Goal: Task Accomplishment & Management: Use online tool/utility

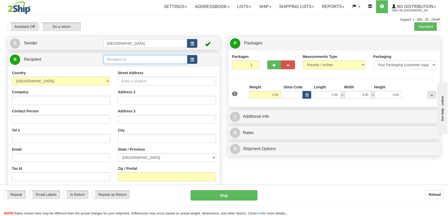
click at [164, 62] on input "text" at bounding box center [146, 59] width 84 height 9
click at [163, 66] on div "9593" at bounding box center [144, 68] width 78 height 6
type input "9593"
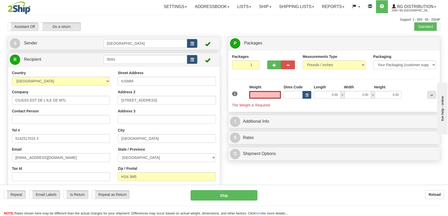
type input "0.00"
drag, startPoint x: 153, startPoint y: 83, endPoint x: 110, endPoint y: 81, distance: 42.8
click at [110, 81] on div "Country AFGHANISTAN ALAND ISLANDS ALBANIA ALGERIA AMERICAN SAMOA ANDORRA ANGOLA…" at bounding box center [114, 137] width 212 height 134
type input "7401 RUE HOCHELAGA"
type input "7:30 à 11:30 et 12:30 à 15:15"
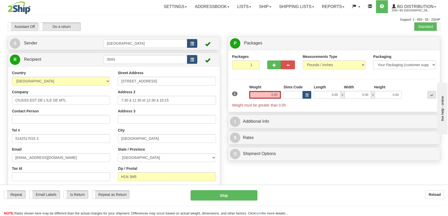
click at [379, 69] on div "Packaging Your Packaging (customer supplied) Envelope (carrier supplied) Pack (…" at bounding box center [404, 63] width 71 height 19
click at [381, 68] on select "Your Packaging (customer supplied) Envelope (carrier supplied) Pack (carrier su…" at bounding box center [404, 65] width 63 height 9
select select "2"
click at [373, 61] on select "Your Packaging (customer supplied) Envelope (carrier supplied) Pack (carrier su…" at bounding box center [404, 65] width 63 height 9
click at [266, 95] on input "0.00" at bounding box center [265, 95] width 32 height 8
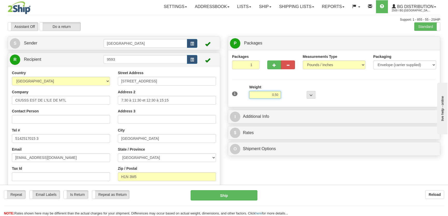
type input "0.50"
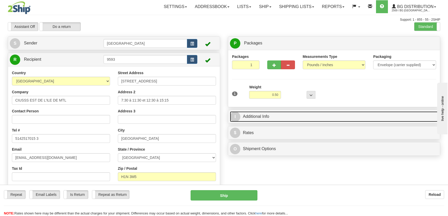
click at [301, 121] on link "I Additional Info" at bounding box center [334, 117] width 208 height 11
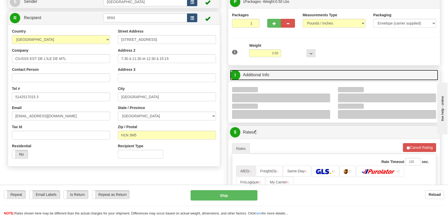
scroll to position [94, 0]
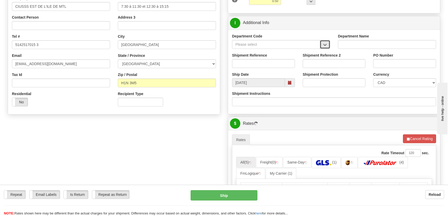
click at [323, 42] on button "button" at bounding box center [325, 44] width 10 height 9
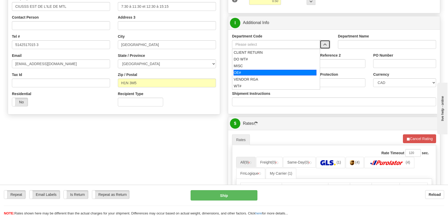
click at [254, 71] on div "OE#" at bounding box center [275, 73] width 83 height 6
type input "OE#"
type input "ORDERS"
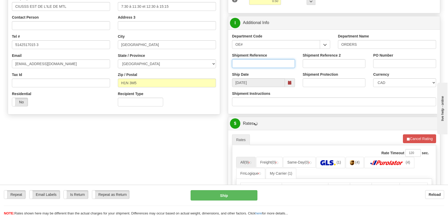
click at [261, 62] on input "Shipment Reference" at bounding box center [263, 63] width 63 height 9
type input "50319126-00"
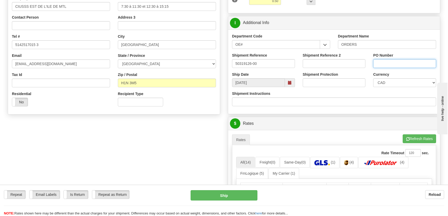
click at [384, 61] on input "PO Number" at bounding box center [404, 63] width 63 height 9
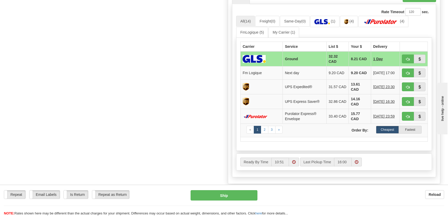
scroll to position [259, 0]
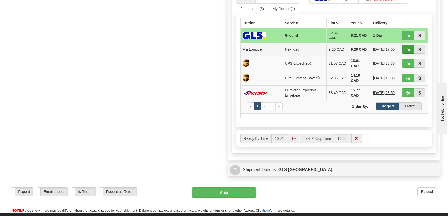
type input "."
click at [409, 48] on span "button" at bounding box center [408, 49] width 4 height 3
type input "jour"
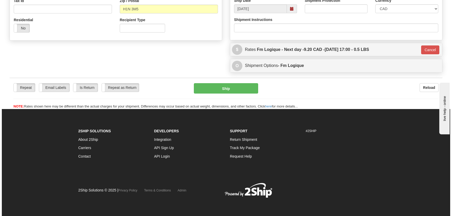
scroll to position [168, 0]
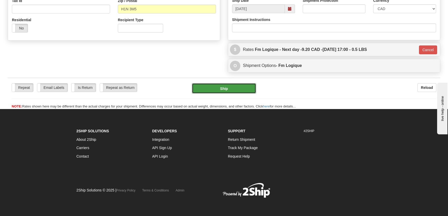
click at [241, 87] on button "Ship" at bounding box center [224, 88] width 64 height 10
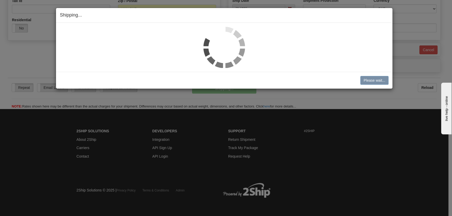
click at [224, 39] on img at bounding box center [223, 47] width 41 height 41
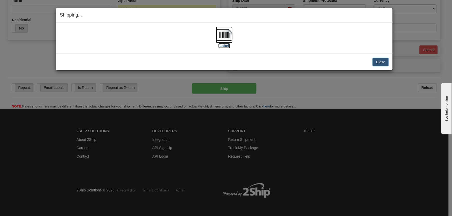
click at [227, 43] on img at bounding box center [224, 35] width 17 height 17
click at [373, 60] on button "Close" at bounding box center [380, 62] width 16 height 9
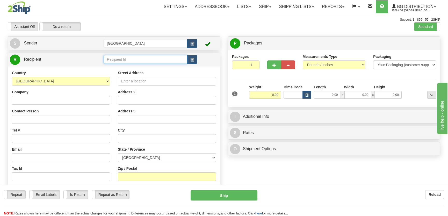
click at [130, 59] on input "text" at bounding box center [146, 59] width 84 height 9
click at [133, 69] on div "9409" at bounding box center [144, 68] width 78 height 6
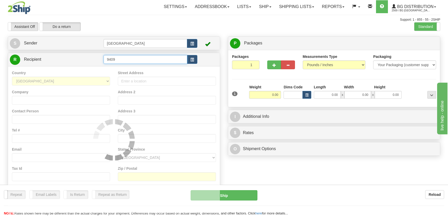
type input "9409"
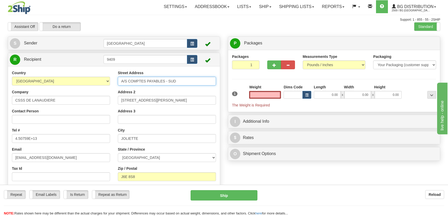
type input "0.00"
drag, startPoint x: 201, startPoint y: 82, endPoint x: 126, endPoint y: 80, distance: 75.1
click at [126, 80] on input "A/S COMPTES PAYABLES - SUD" at bounding box center [167, 81] width 98 height 9
drag, startPoint x: 143, startPoint y: 81, endPoint x: 181, endPoint y: 83, distance: 38.4
click at [143, 81] on input "A/S COMPTES PAYABLES - SUD" at bounding box center [167, 81] width 98 height 9
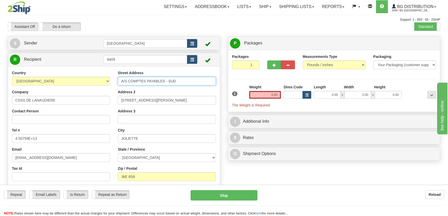
click at [181, 83] on input "A/S COMPTES PAYABLES - SUD" at bounding box center [167, 81] width 98 height 9
drag, startPoint x: 182, startPoint y: 81, endPoint x: 111, endPoint y: 80, distance: 71.7
click at [111, 80] on div "Country [GEOGRAPHIC_DATA] [GEOGRAPHIC_DATA] [GEOGRAPHIC_DATA] [GEOGRAPHIC_DATA]…" at bounding box center [114, 137] width 212 height 134
type input "1000 boulevard Ste-Anne"
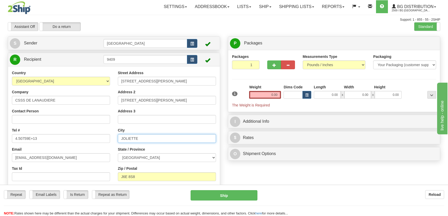
type input "Saint-Charles-Boromee"
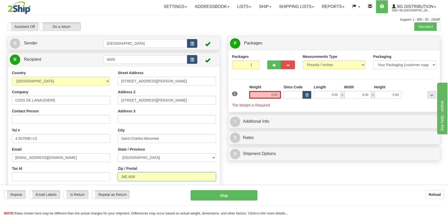
type input "J6E 6J2"
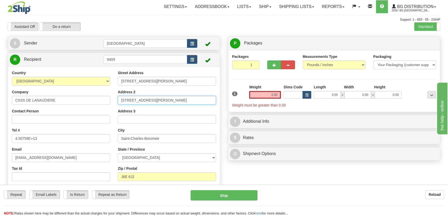
drag, startPoint x: 186, startPoint y: 104, endPoint x: 52, endPoint y: 98, distance: 134.5
click at [53, 98] on div "Country AFGHANISTAN ALAND ISLANDS ALBANIA ALGERIA AMERICAN SAMOA ANDORRA ANGOLA…" at bounding box center [114, 137] width 212 height 134
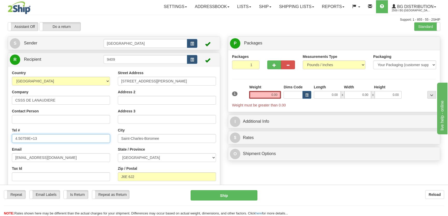
drag, startPoint x: 36, startPoint y: 140, endPoint x: 5, endPoint y: 140, distance: 30.8
click at [5, 140] on div "Create a label for the return Create Pickup Without Label S Sender Montreal" at bounding box center [114, 124] width 220 height 175
type input "4507591157"
click at [331, 97] on input "0.00" at bounding box center [327, 95] width 27 height 8
type input "15.00"
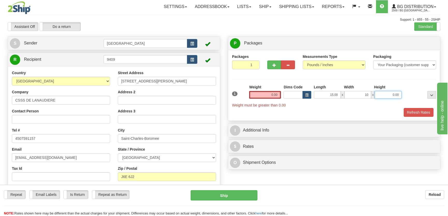
type input "10.00"
type input "7.00"
click at [263, 91] on input "0.00" at bounding box center [265, 95] width 32 height 8
click at [266, 98] on input "text" at bounding box center [265, 95] width 32 height 8
click at [267, 93] on input "text" at bounding box center [265, 95] width 32 height 8
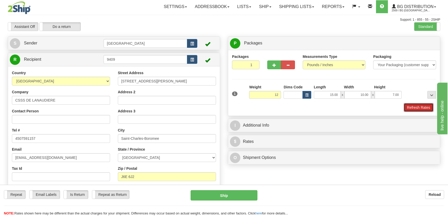
click at [421, 107] on button "Refresh Rates" at bounding box center [419, 107] width 30 height 9
type input "12.00"
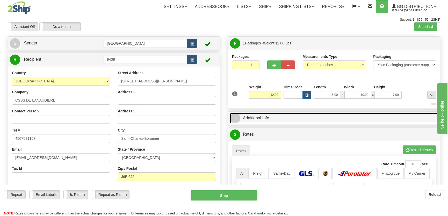
click at [364, 117] on link "I Additional Info" at bounding box center [334, 118] width 208 height 11
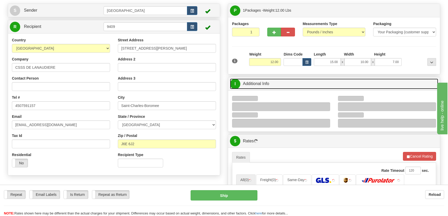
scroll to position [47, 0]
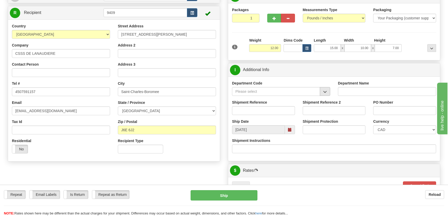
drag, startPoint x: 332, startPoint y: 91, endPoint x: 324, endPoint y: 92, distance: 8.1
click at [330, 91] on div "Department Code" at bounding box center [281, 90] width 106 height 19
click at [324, 92] on span "button" at bounding box center [325, 91] width 4 height 3
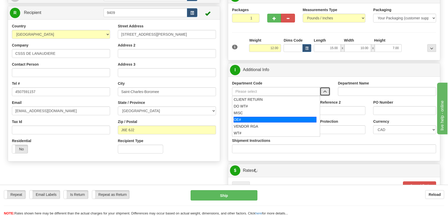
click at [251, 119] on div "OE#" at bounding box center [275, 120] width 83 height 6
type input "OE#"
type input "ORDERS"
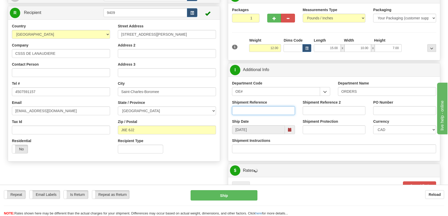
click at [257, 111] on input "Shipment Reference" at bounding box center [263, 110] width 63 height 9
type input "50322876-02"
click at [397, 106] on div "PO Number" at bounding box center [404, 107] width 63 height 15
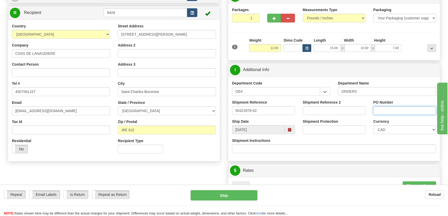
click at [398, 108] on input "PO Number" at bounding box center [404, 110] width 63 height 9
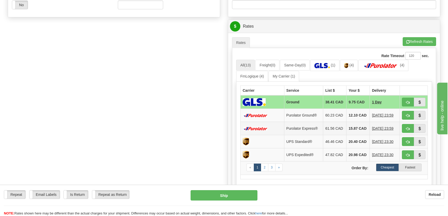
scroll to position [235, 0]
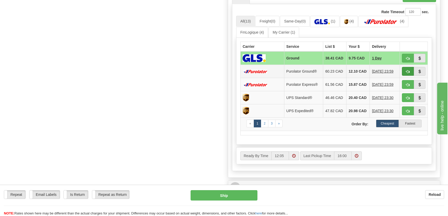
type input "."
click at [407, 74] on span "button" at bounding box center [408, 71] width 4 height 3
type input "260"
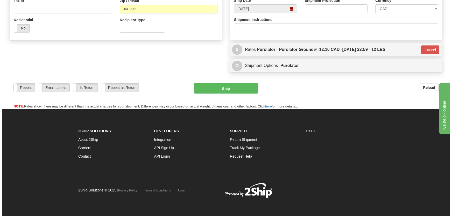
scroll to position [168, 0]
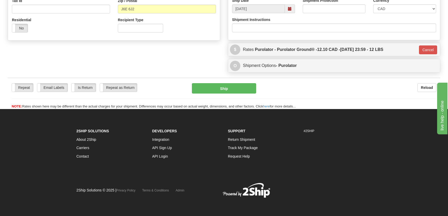
click at [239, 81] on div "Repeat Repeat Email Labels Email Labels Edit Is Return Is Return Repeat as Retu…" at bounding box center [224, 93] width 432 height 31
click at [236, 83] on div "Repeat Repeat Email Labels Email Labels Edit Is Return Is Return Repeat as Retu…" at bounding box center [224, 93] width 432 height 31
click at [244, 85] on button "Ship" at bounding box center [224, 88] width 64 height 10
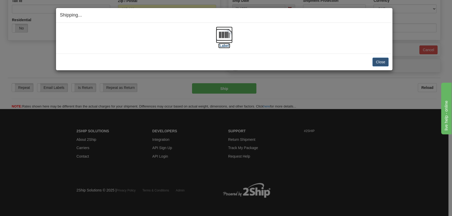
click at [217, 34] on img at bounding box center [224, 35] width 17 height 17
click at [378, 65] on button "Close" at bounding box center [380, 62] width 16 height 9
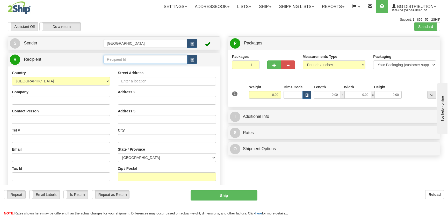
click at [115, 60] on input "text" at bounding box center [146, 59] width 84 height 9
click at [120, 68] on div "1223" at bounding box center [144, 68] width 78 height 6
type input "1223"
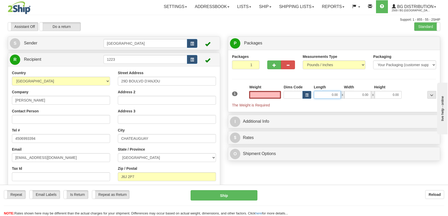
type input "0.00"
click at [329, 97] on input "0.00" at bounding box center [327, 95] width 27 height 8
type input "13.00"
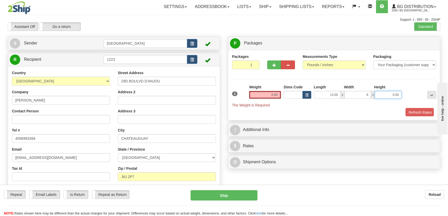
type input "8.00"
type input "10.00"
drag, startPoint x: 272, startPoint y: 95, endPoint x: 282, endPoint y: 88, distance: 12.3
click at [272, 95] on input "0.00" at bounding box center [265, 95] width 32 height 8
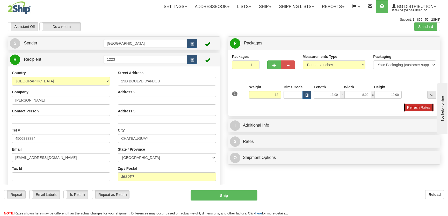
click at [413, 107] on button "Refresh Rates" at bounding box center [419, 107] width 30 height 9
type input "12.00"
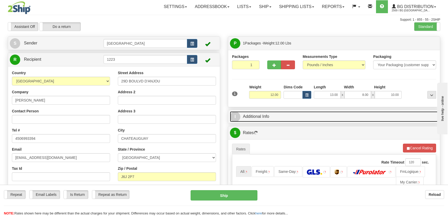
click at [358, 117] on link "I Additional Info" at bounding box center [334, 117] width 208 height 11
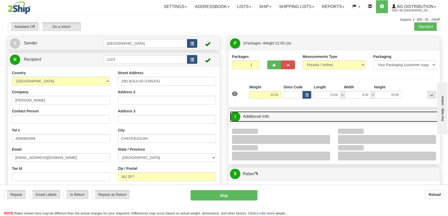
scroll to position [70, 0]
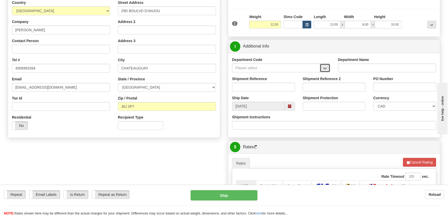
click at [329, 64] on button "button" at bounding box center [325, 68] width 10 height 9
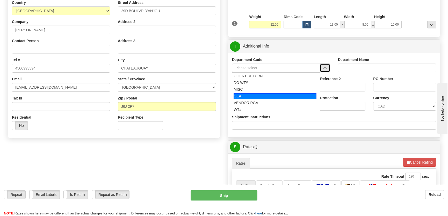
click at [253, 93] on div "OE#" at bounding box center [275, 96] width 83 height 6
type input "OE#"
type input "ORDERS"
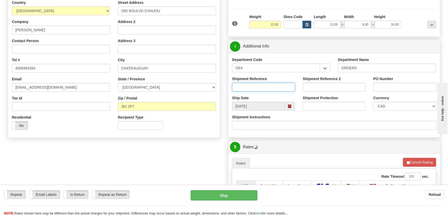
click at [259, 88] on input "Shipment Reference" at bounding box center [263, 87] width 63 height 9
type input "50319187-02"
click at [382, 90] on input "PO Number" at bounding box center [404, 87] width 63 height 9
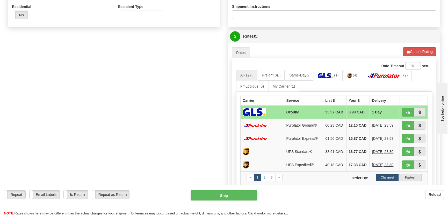
scroll to position [188, 0]
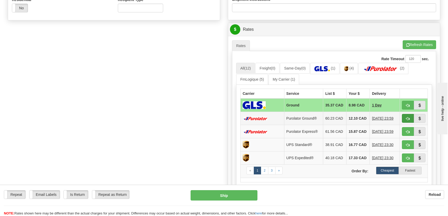
type input "."
click at [407, 119] on span "button" at bounding box center [408, 118] width 4 height 3
type input "260"
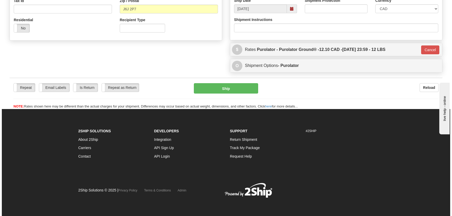
scroll to position [168, 0]
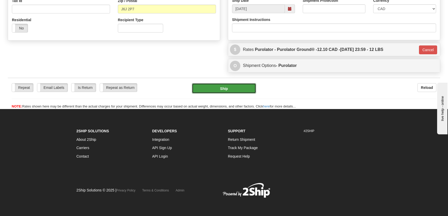
click at [208, 88] on button "Ship" at bounding box center [224, 88] width 64 height 10
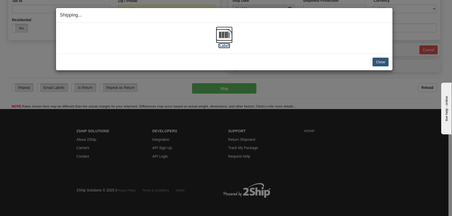
click at [229, 44] on label "[Label]" at bounding box center [224, 45] width 12 height 5
click at [384, 61] on button "Close" at bounding box center [380, 62] width 16 height 9
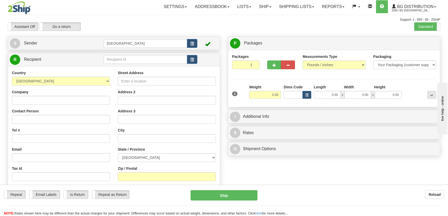
click at [115, 66] on div "R Recipient" at bounding box center [114, 59] width 212 height 13
click at [116, 64] on td at bounding box center [151, 59] width 94 height 11
click at [119, 59] on input "text" at bounding box center [146, 59] width 84 height 9
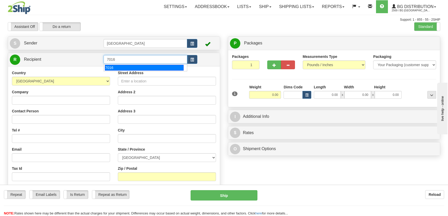
click at [128, 66] on div "7016" at bounding box center [144, 68] width 78 height 6
type input "7016"
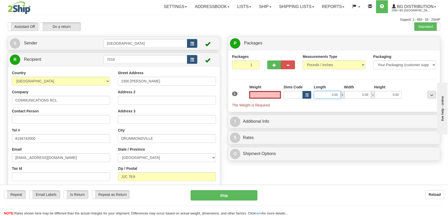
type input "0.00"
click at [333, 96] on input "0.00" at bounding box center [327, 95] width 27 height 8
type input "7.00"
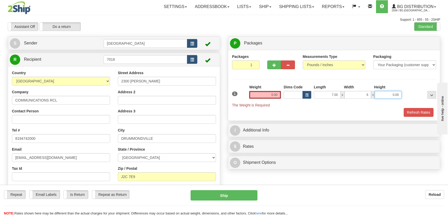
type input "6.00"
click at [267, 93] on input "0.00" at bounding box center [265, 95] width 32 height 8
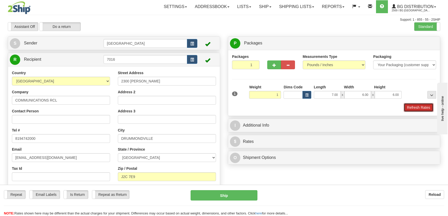
type input "1.00"
click at [414, 109] on button "Refresh Rates" at bounding box center [419, 107] width 30 height 9
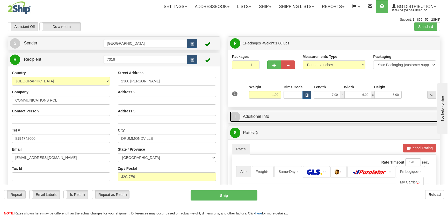
click at [393, 119] on link "I Additional Info" at bounding box center [334, 117] width 208 height 11
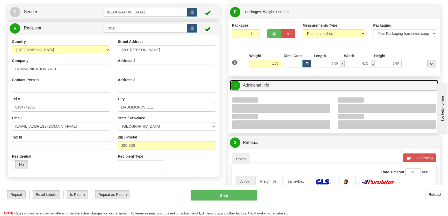
scroll to position [70, 0]
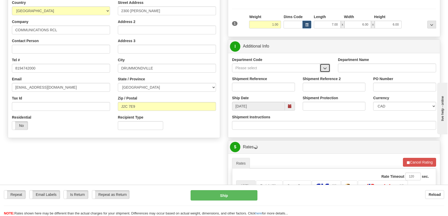
click at [322, 66] on button "button" at bounding box center [325, 68] width 10 height 9
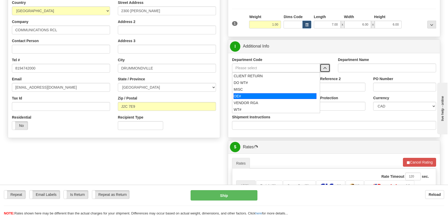
click at [273, 95] on div "OE#" at bounding box center [275, 96] width 83 height 6
type input "OE#"
type input "ORDERS"
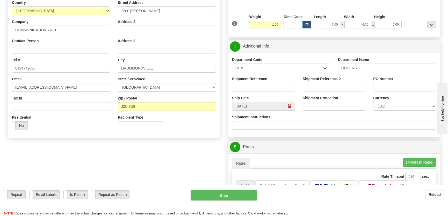
click at [275, 90] on div "Shipment Reference" at bounding box center [263, 85] width 71 height 19
click at [275, 90] on input "Shipment Reference" at bounding box center [263, 87] width 63 height 9
type input "50323561-00"
click at [397, 83] on input "PO Number" at bounding box center [404, 87] width 63 height 9
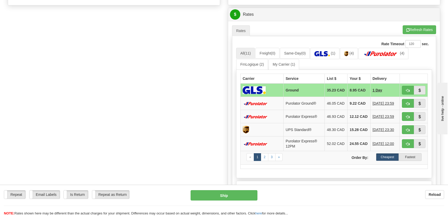
scroll to position [212, 0]
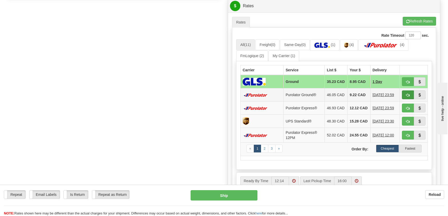
type input "."
click at [408, 97] on span "button" at bounding box center [408, 95] width 4 height 3
type input "260"
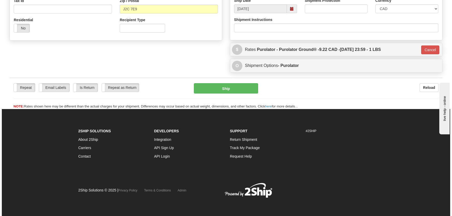
scroll to position [168, 0]
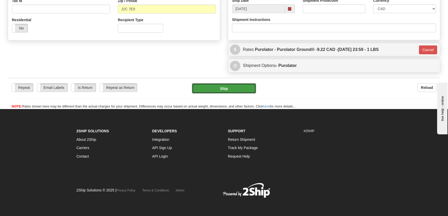
click at [224, 91] on button "Ship" at bounding box center [224, 88] width 64 height 10
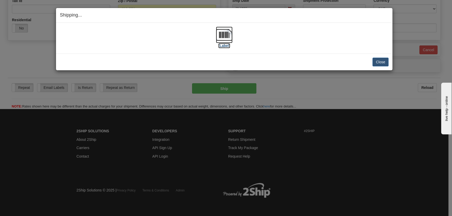
click at [222, 34] on img at bounding box center [224, 35] width 17 height 17
click at [376, 60] on button "Close" at bounding box center [380, 62] width 16 height 9
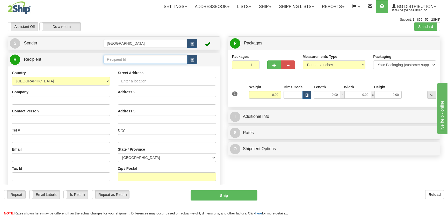
click at [127, 57] on input "text" at bounding box center [146, 59] width 84 height 9
drag, startPoint x: 133, startPoint y: 72, endPoint x: 135, endPoint y: 78, distance: 7.0
click at [135, 78] on ul "29999 89999 9999 99999" at bounding box center [146, 77] width 84 height 27
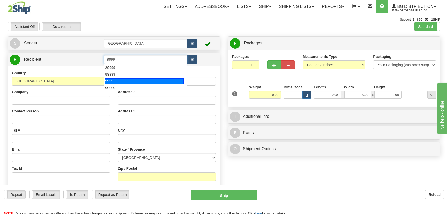
click at [135, 78] on div "9999" at bounding box center [144, 81] width 78 height 6
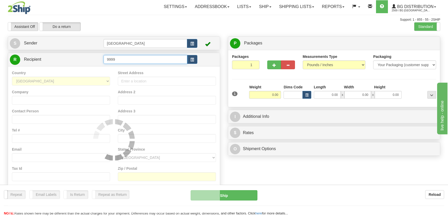
type input "9999"
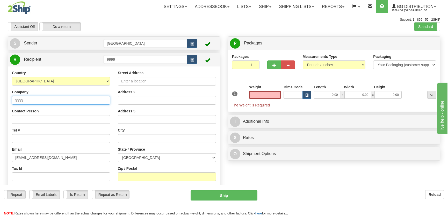
type input "0.00"
drag, startPoint x: 47, startPoint y: 101, endPoint x: 0, endPoint y: 103, distance: 46.9
click at [0, 103] on html "Training Course Close Toggle navigation Settings Shipping Preferences New Sende…" at bounding box center [224, 108] width 448 height 216
type input "Ebenisterie [GEOGRAPHIC_DATA][PERSON_NAME]"
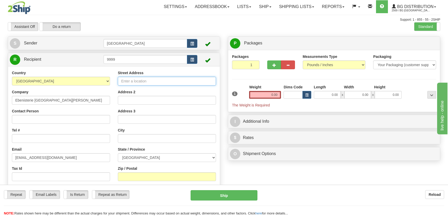
click at [122, 83] on input "Street Address" at bounding box center [167, 81] width 98 height 9
type input "[STREET_ADDRESS]"
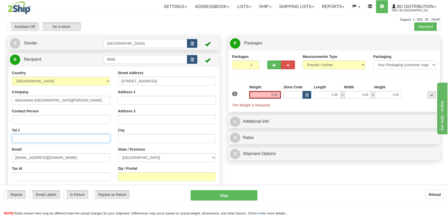
click at [62, 136] on input "Tel #" at bounding box center [61, 138] width 98 height 9
type input "1"
click at [82, 140] on input "Tel #" at bounding box center [61, 138] width 98 height 9
paste input "[PHONE_NUMBER]"
click at [15, 139] on input "[PHONE_NUMBER]" at bounding box center [61, 138] width 98 height 9
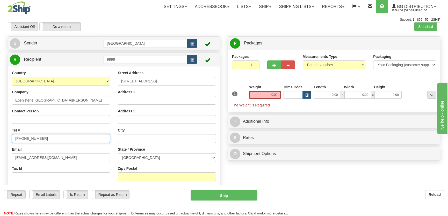
type input "[PHONE_NUMBER]"
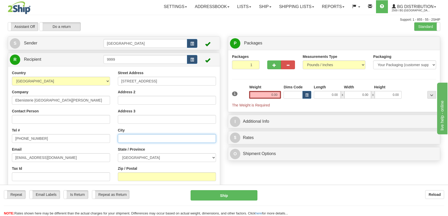
click at [163, 140] on input "text" at bounding box center [167, 138] width 98 height 9
type input "Sainte-[PERSON_NAME]"
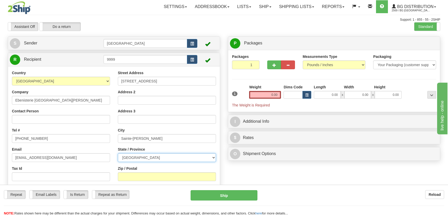
click at [158, 157] on select "[GEOGRAPHIC_DATA] [GEOGRAPHIC_DATA] [GEOGRAPHIC_DATA] [GEOGRAPHIC_DATA] [GEOGRA…" at bounding box center [167, 158] width 98 height 9
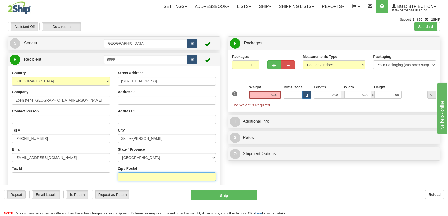
click at [148, 178] on input "Zip / Postal" at bounding box center [167, 177] width 98 height 9
type input "J0K 3A0"
click at [331, 91] on div "Length" at bounding box center [328, 88] width 30 height 6
click at [329, 95] on input "0.00" at bounding box center [327, 95] width 27 height 8
type input "93.00"
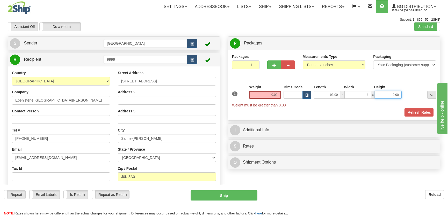
type input "4.00"
type input "5.00"
click at [274, 96] on input "0.00" at bounding box center [265, 95] width 32 height 8
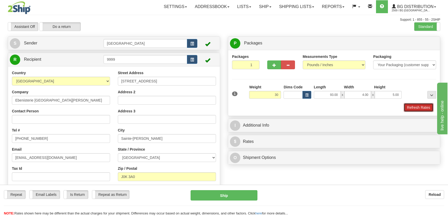
click at [415, 108] on button "Refresh Rates" at bounding box center [419, 107] width 30 height 9
type input "30.00"
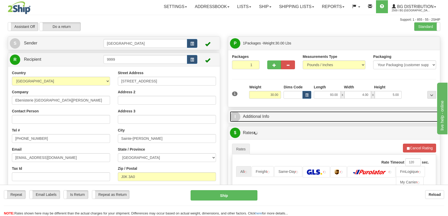
click at [372, 114] on link "I Additional Info" at bounding box center [334, 117] width 208 height 11
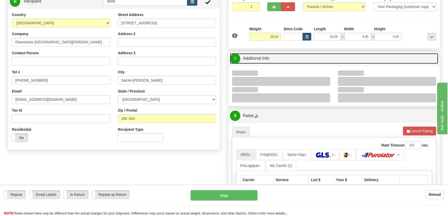
scroll to position [70, 0]
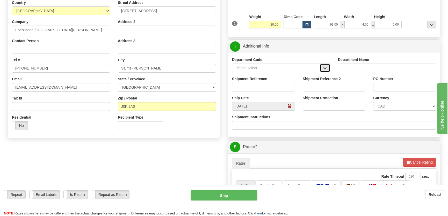
click at [325, 65] on button "button" at bounding box center [325, 68] width 10 height 9
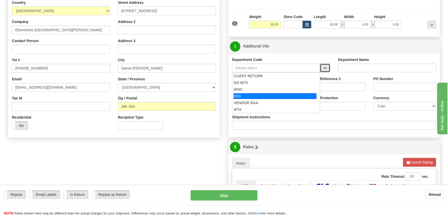
click at [271, 94] on div "OE#" at bounding box center [275, 96] width 83 height 6
type input "OE#"
type input "ORDERS"
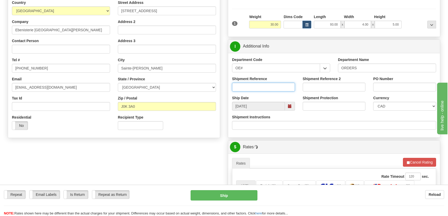
click at [273, 88] on input "Shipment Reference" at bounding box center [263, 87] width 63 height 9
type input "50320687-00"
click at [390, 88] on input "PO Number" at bounding box center [404, 87] width 63 height 9
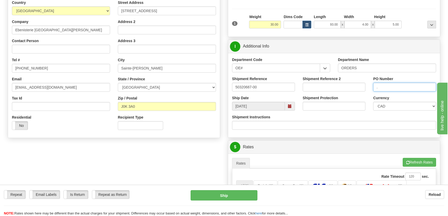
type input "."
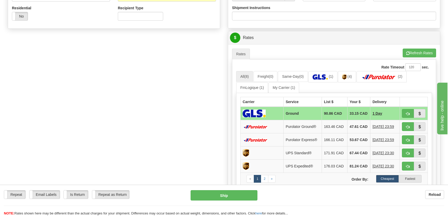
scroll to position [188, 0]
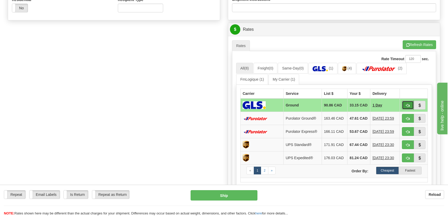
click at [407, 103] on button "button" at bounding box center [408, 105] width 12 height 9
type input "1"
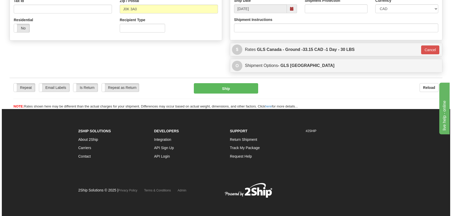
scroll to position [168, 0]
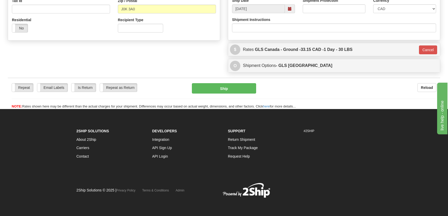
click at [215, 81] on div "Repeat Repeat Email Labels Email Labels Edit Is Return Is Return Repeat as Retu…" at bounding box center [224, 93] width 432 height 31
click at [219, 88] on button "Ship" at bounding box center [224, 88] width 64 height 10
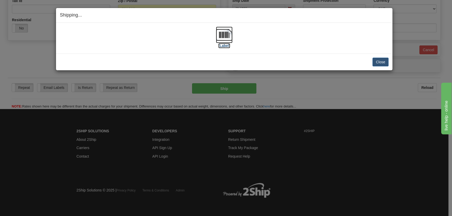
click at [223, 41] on img at bounding box center [224, 35] width 17 height 17
click at [378, 59] on button "Close" at bounding box center [380, 62] width 16 height 9
